Goal: Task Accomplishment & Management: Use online tool/utility

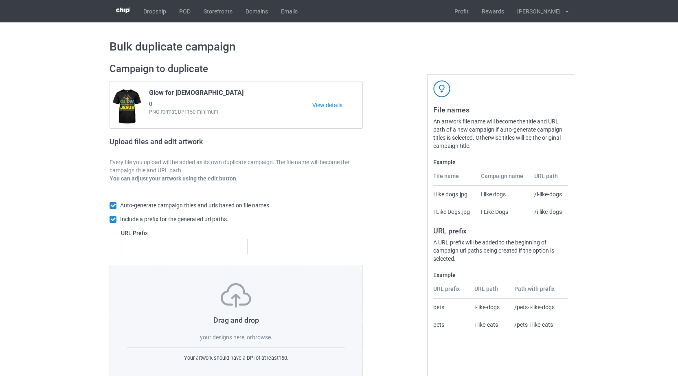
scroll to position [21, 0]
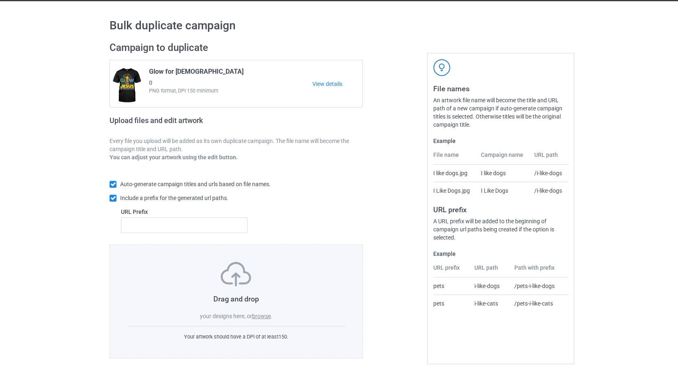
click at [264, 317] on label "browse" at bounding box center [261, 316] width 19 height 7
click at [0, 0] on input "browse" at bounding box center [0, 0] width 0 height 0
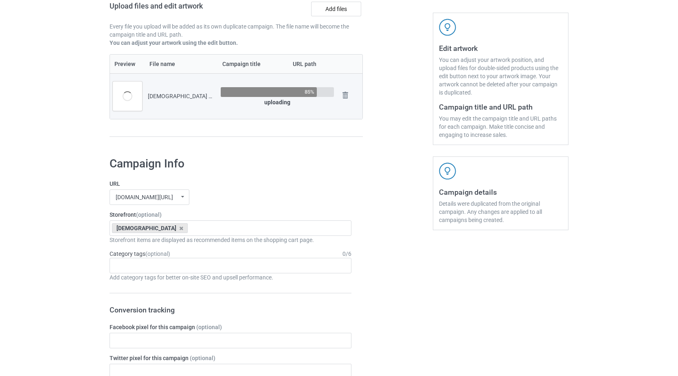
scroll to position [138, 0]
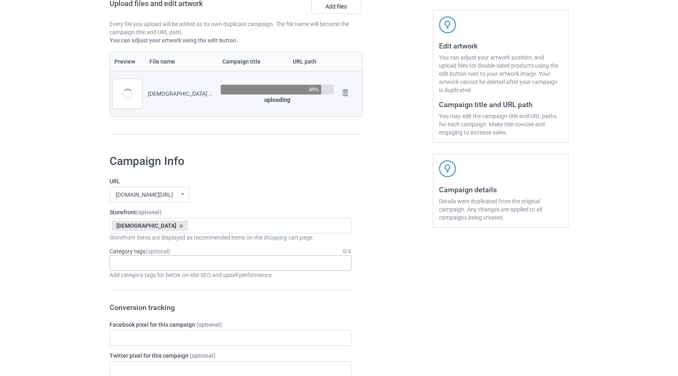
click at [134, 264] on div "Age > [DEMOGRAPHIC_DATA] > 1 Age > [DEMOGRAPHIC_DATA] Months > 1 Month Age > [D…" at bounding box center [231, 262] width 242 height 15
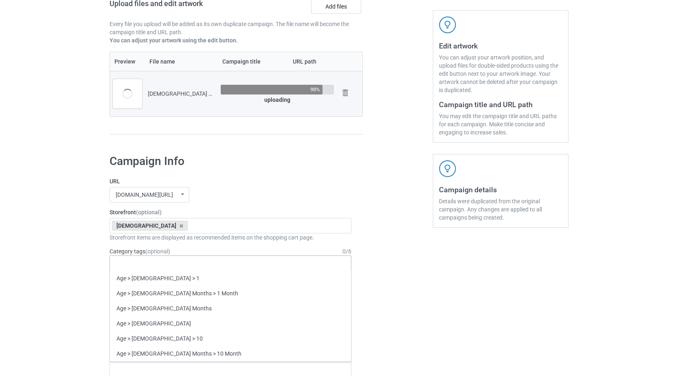
click at [134, 264] on div "Age > [DEMOGRAPHIC_DATA] > 1 Age > [DEMOGRAPHIC_DATA] Months > 1 Month Age > [D…" at bounding box center [231, 262] width 242 height 15
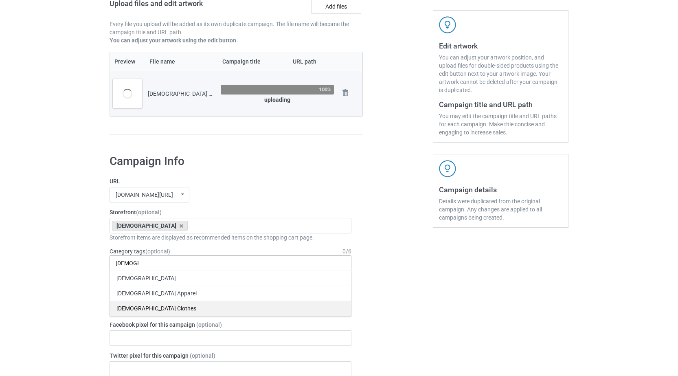
type input "[DEMOGRAPHIC_DATA]"
click at [128, 307] on div "[DEMOGRAPHIC_DATA] Clothes" at bounding box center [230, 308] width 241 height 15
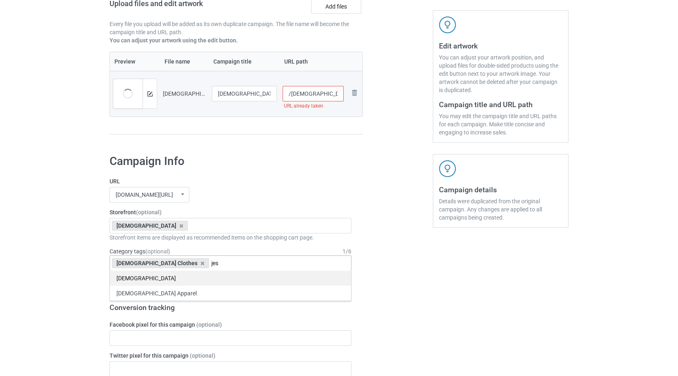
type input "jes"
click at [129, 279] on div "[DEMOGRAPHIC_DATA]" at bounding box center [230, 278] width 241 height 15
type input "hall"
click at [229, 278] on div "Holidays & Events > US Holidays > [DATE]" at bounding box center [230, 278] width 241 height 15
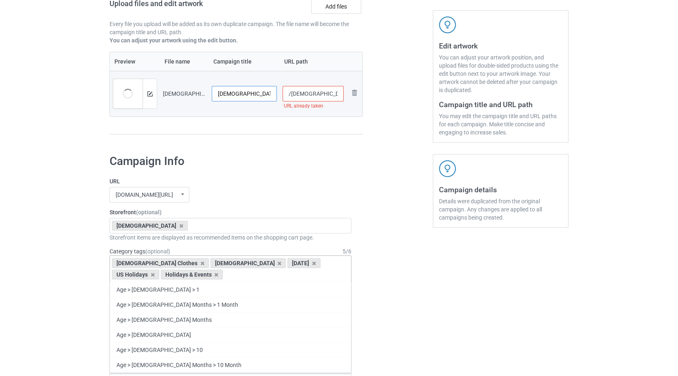
click at [250, 97] on input "[DEMOGRAPHIC_DATA] 12" at bounding box center [244, 93] width 65 height 15
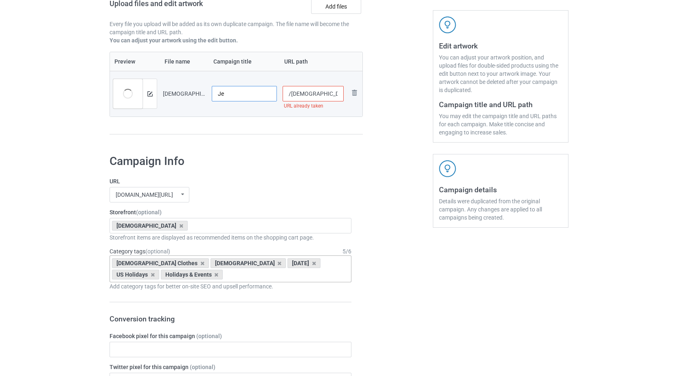
type input "J"
type input "Fall-o-ween [DEMOGRAPHIC_DATA]"
click at [317, 95] on input "/[DEMOGRAPHIC_DATA]-12" at bounding box center [314, 93] width 62 height 15
drag, startPoint x: 216, startPoint y: 95, endPoint x: 275, endPoint y: 98, distance: 58.4
click at [275, 98] on input "Fall-o-ween [DEMOGRAPHIC_DATA]" at bounding box center [244, 93] width 65 height 15
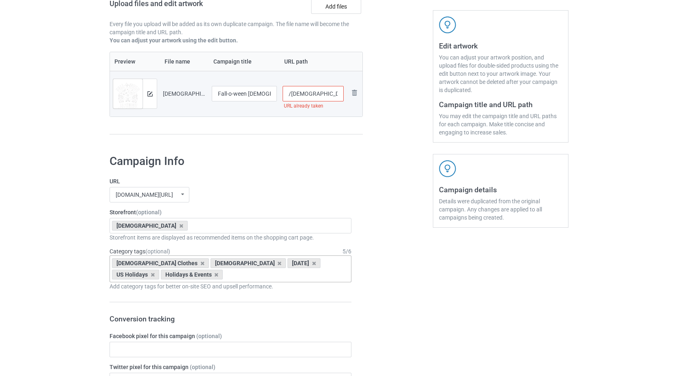
drag, startPoint x: 317, startPoint y: 93, endPoint x: 268, endPoint y: 101, distance: 49.8
click at [268, 101] on tr "Preview and edit artwork [DEMOGRAPHIC_DATA] 12.png Fall-o-ween [DEMOGRAPHIC_DAT…" at bounding box center [236, 94] width 253 height 46
paste input "all-o-ween [DEMOGRAPHIC_DATA]"
click at [297, 94] on input "/all-o-ween [DEMOGRAPHIC_DATA]" at bounding box center [314, 93] width 62 height 15
click at [291, 93] on input "/all-o-ween [DEMOGRAPHIC_DATA]" at bounding box center [314, 93] width 62 height 15
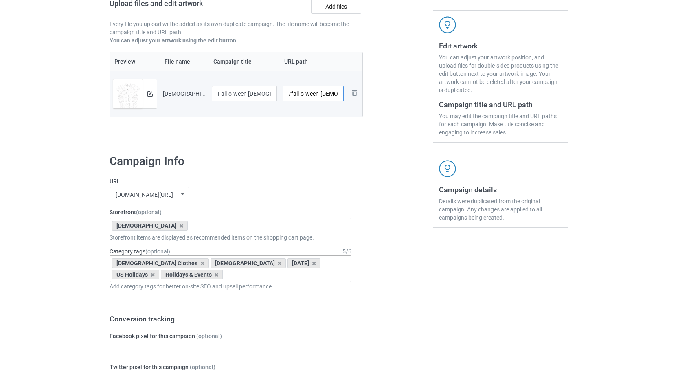
type input "/fall-o-ween-[DEMOGRAPHIC_DATA]"
click at [374, 134] on div at bounding box center [398, 33] width 59 height 229
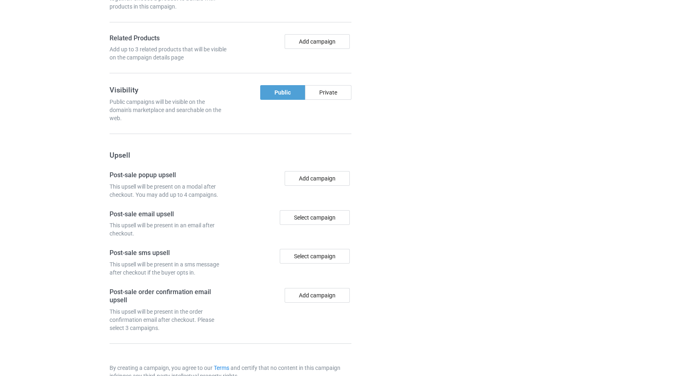
scroll to position [682, 0]
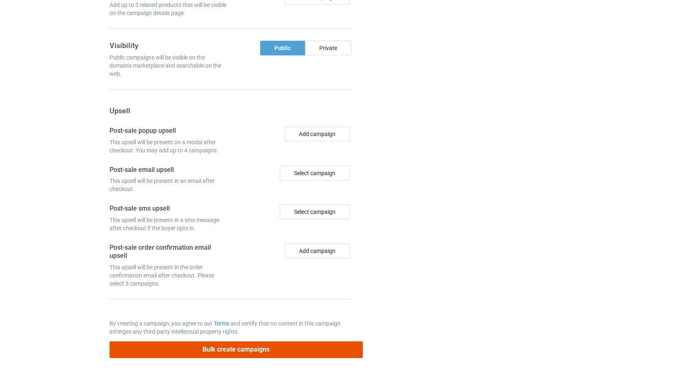
click at [248, 346] on button "Bulk create campaigns" at bounding box center [236, 349] width 253 height 17
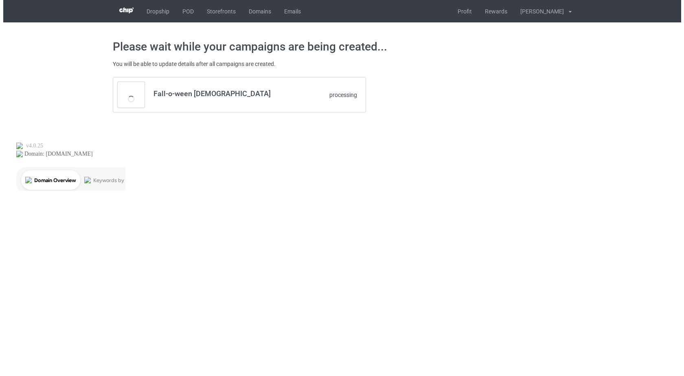
scroll to position [0, 0]
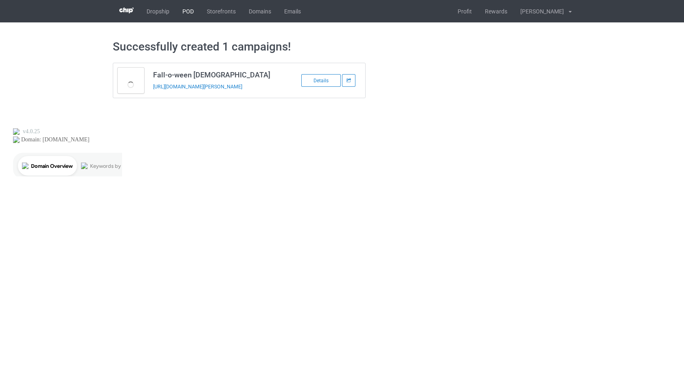
click at [186, 11] on link "POD" at bounding box center [188, 11] width 24 height 22
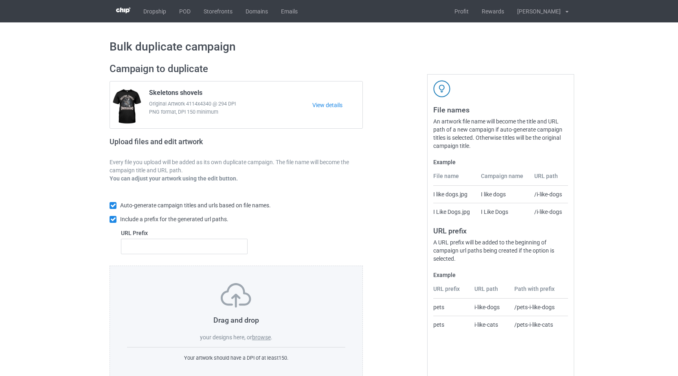
click at [267, 335] on label "browse" at bounding box center [261, 337] width 19 height 7
click at [0, 0] on input "browse" at bounding box center [0, 0] width 0 height 0
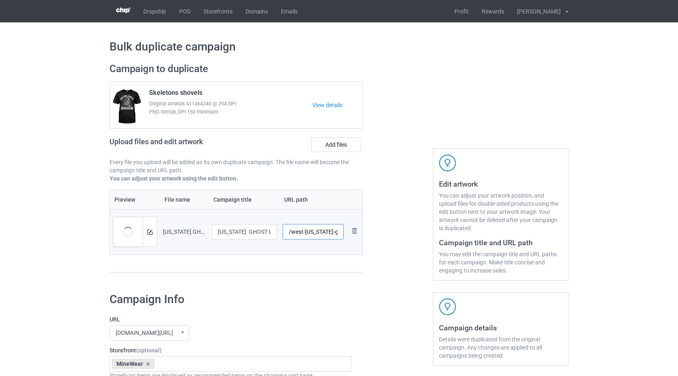
click at [324, 233] on input "/west-virginia-ghost-light-in-the-coal-holler" at bounding box center [314, 231] width 62 height 15
paste input "ghost light"
paste input "coal holler"
click at [312, 235] on input "/ghost light coal holler" at bounding box center [314, 231] width 62 height 15
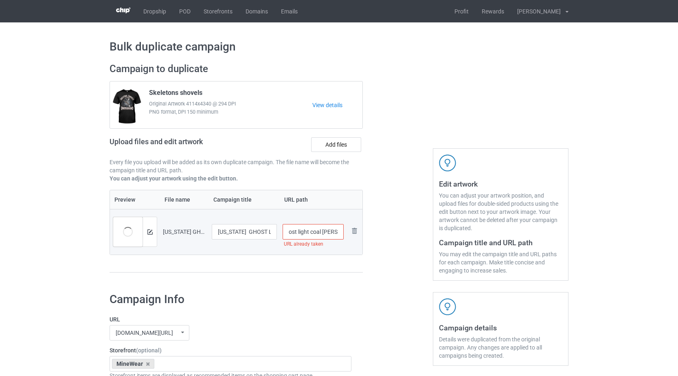
scroll to position [0, 8]
click at [322, 278] on div "Campaign to duplicate Skeletons shovels Original Artwork 4114x4340 @ 294 DPI PN…" at bounding box center [236, 171] width 265 height 229
click at [307, 232] on input "/ghost light coal holler" at bounding box center [314, 231] width 62 height 15
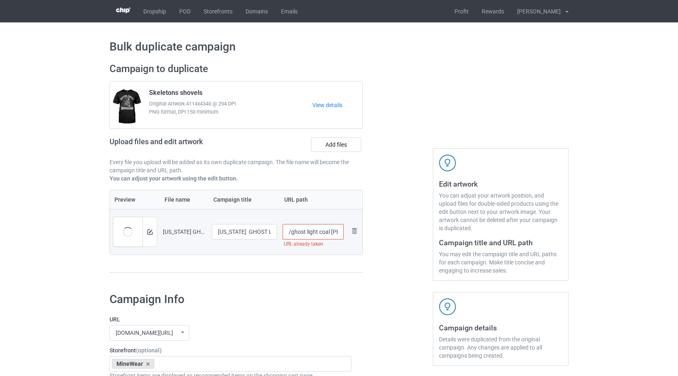
click at [321, 283] on div "Campaign to duplicate Skeletons shovels Original Artwork 4114x4340 @ 294 DPI PN…" at bounding box center [236, 171] width 265 height 229
click at [306, 233] on input "/ghost light coal holler" at bounding box center [314, 231] width 62 height 15
click at [318, 234] on input "/ghost-light coal holler" at bounding box center [314, 231] width 62 height 15
click at [320, 229] on input "/ghost-light coal holler" at bounding box center [314, 231] width 62 height 15
click at [332, 237] on input "/ghost-light-coal holler" at bounding box center [314, 231] width 62 height 15
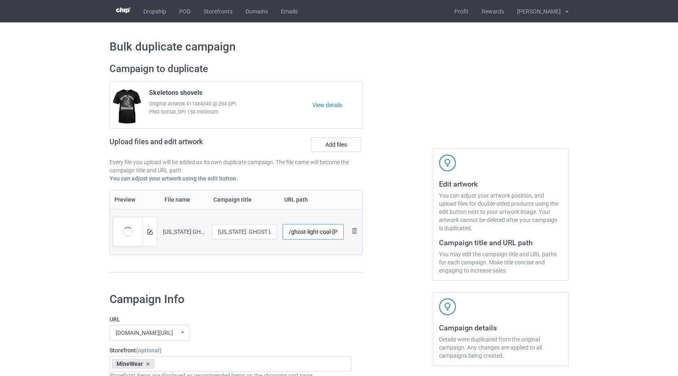
click at [324, 233] on input "/ghost-light-coal-holler" at bounding box center [314, 231] width 62 height 15
type input "/ghost-light-coal-holler"
click at [328, 229] on input "/ghost-light-coal-holler" at bounding box center [314, 231] width 62 height 15
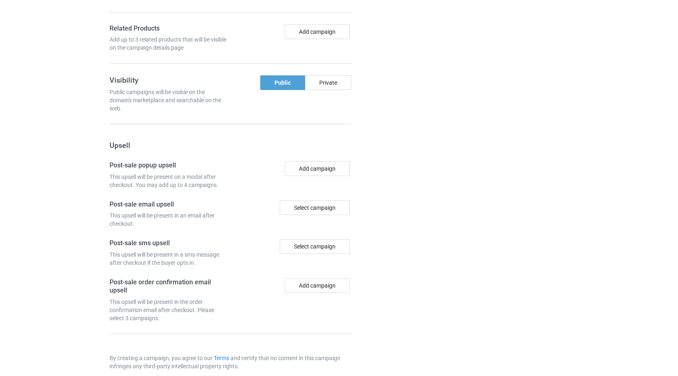
scroll to position [682, 0]
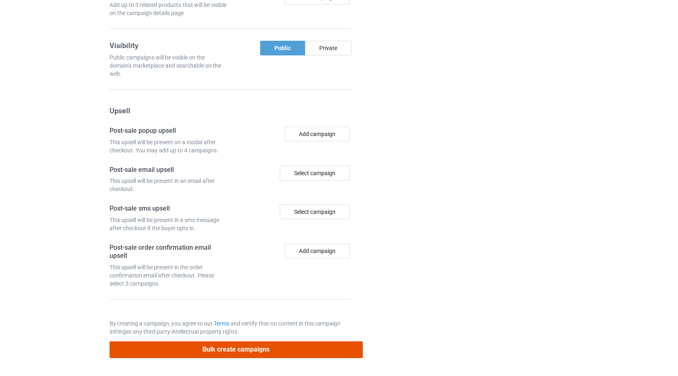
click at [243, 353] on button "Bulk create campaigns" at bounding box center [236, 349] width 253 height 17
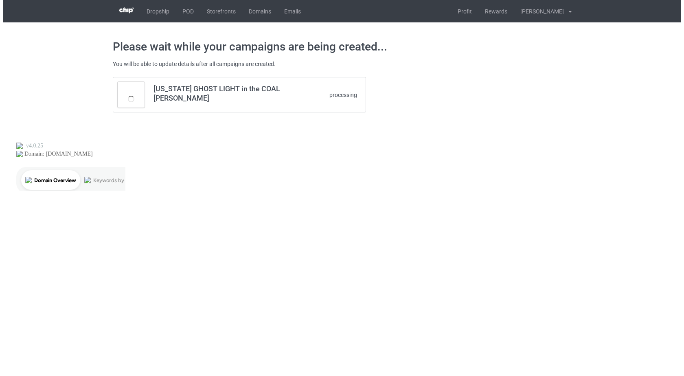
scroll to position [0, 0]
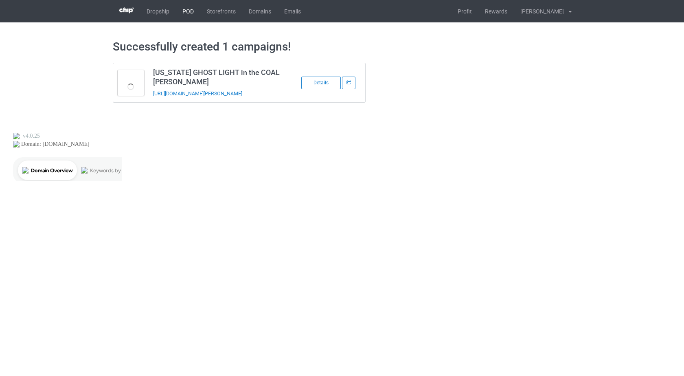
click at [190, 13] on link "POD" at bounding box center [188, 11] width 24 height 22
